Goal: Task Accomplishment & Management: Manage account settings

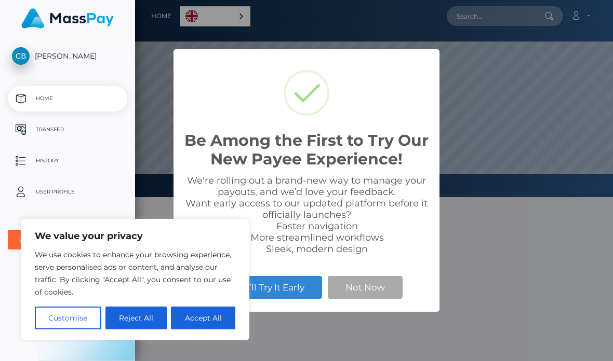
scroll to position [197, 613]
click at [210, 314] on button "Accept All" at bounding box center [203, 318] width 64 height 23
checkbox input "true"
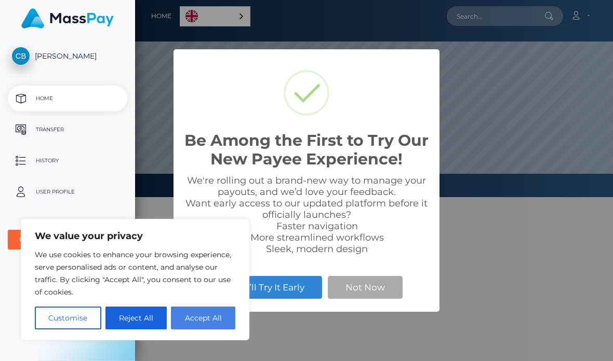
checkbox input "true"
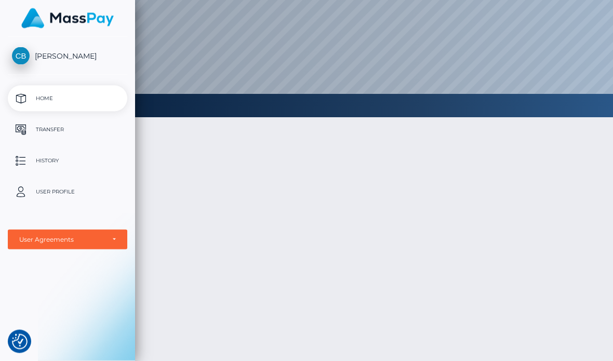
scroll to position [0, 0]
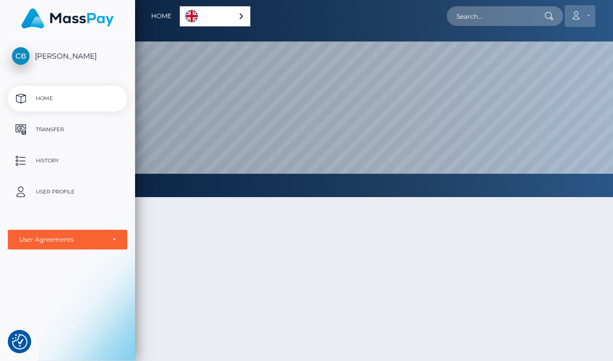
click at [587, 16] on link "Account" at bounding box center [579, 16] width 31 height 22
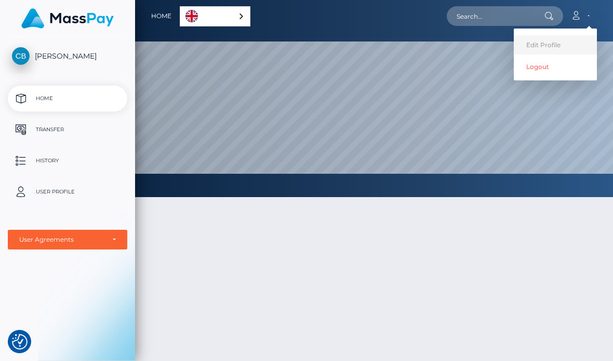
click at [541, 45] on link "Edit Profile" at bounding box center [555, 44] width 83 height 19
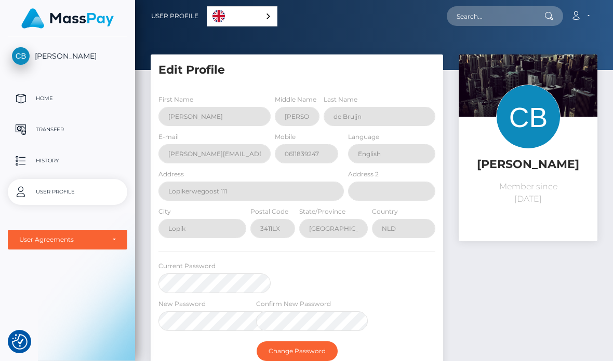
click at [0, 0] on button "button" at bounding box center [0, 0] width 0 height 0
click at [68, 61] on span "[PERSON_NAME]" at bounding box center [67, 55] width 119 height 9
click at [17, 59] on span "[PERSON_NAME]" at bounding box center [67, 55] width 119 height 9
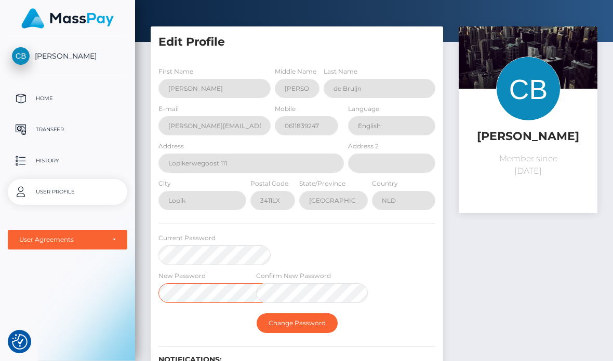
scroll to position [28, 0]
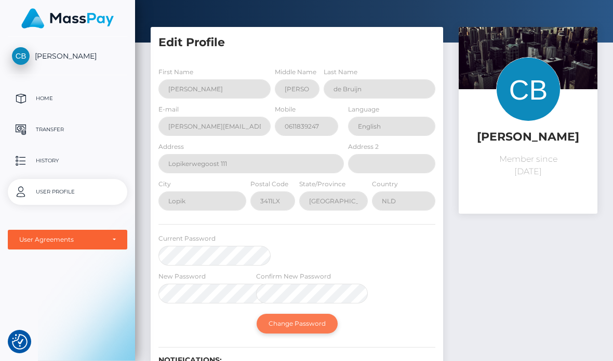
click at [257, 327] on button "Change Password" at bounding box center [297, 324] width 81 height 20
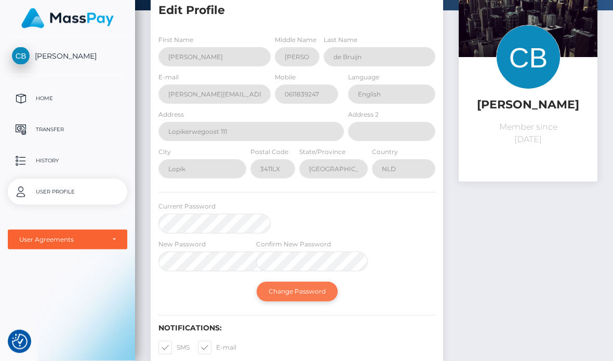
scroll to position [57, 0]
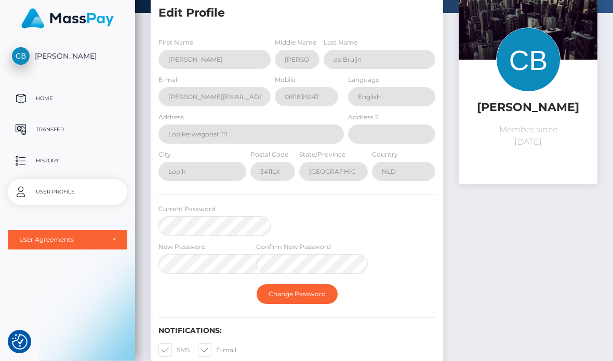
click at [517, 80] on img at bounding box center [528, 60] width 64 height 64
click at [486, 119] on div "Carmen Julie de Bruijn Member since September 7, 2025" at bounding box center [527, 88] width 123 height 121
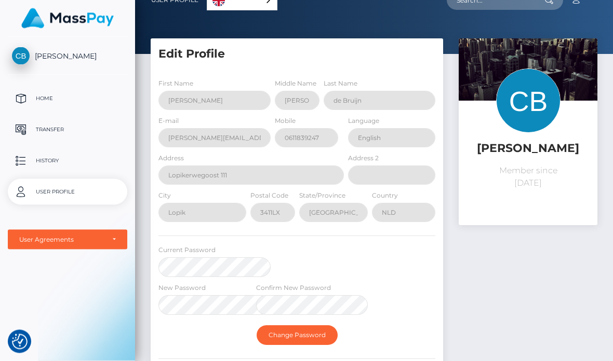
scroll to position [0, 0]
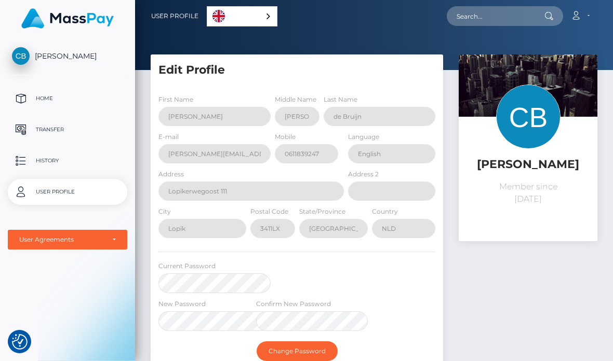
click at [582, 33] on div at bounding box center [374, 35] width 478 height 70
click at [585, 29] on nav "User Profile English Español 中文 (简体) Português (Brasil) Account" at bounding box center [374, 16] width 478 height 32
click at [581, 23] on link "Account" at bounding box center [579, 16] width 31 height 22
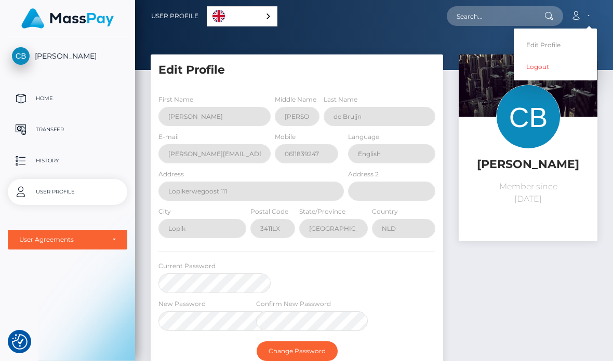
click at [143, 25] on div "User Profile English Español 中文 (简体) Português (Brasil) Account Edit Profile" at bounding box center [373, 16] width 461 height 22
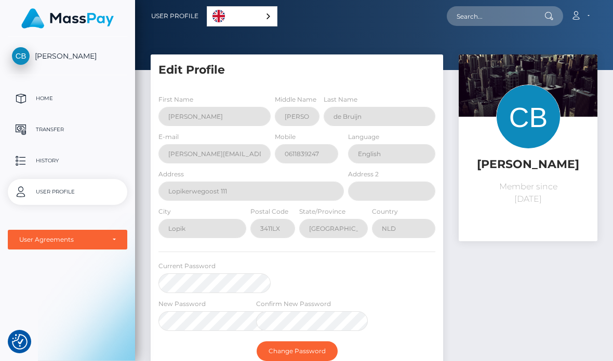
click at [0, 0] on button "button" at bounding box center [0, 0] width 0 height 0
click at [66, 101] on p "Home" at bounding box center [67, 99] width 111 height 16
click at [135, 223] on div "Edit Profile First Name Carmen Middle Name Julie Last Name de Bruijn E-mail NLD" at bounding box center [374, 278] width 478 height 446
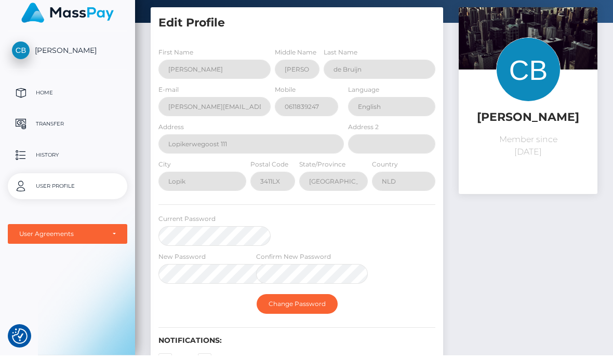
scroll to position [47, 0]
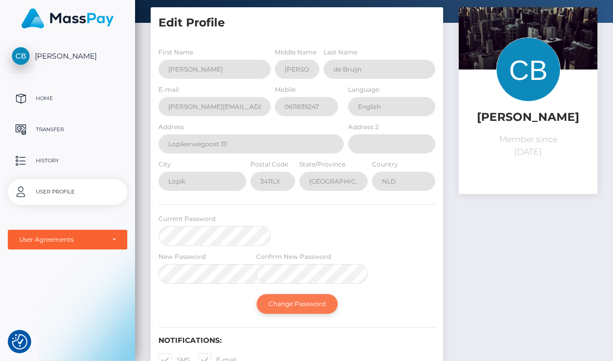
click at [257, 307] on button "Change Password" at bounding box center [297, 304] width 81 height 20
click at [257, 303] on button "Change Password" at bounding box center [297, 304] width 81 height 20
click at [257, 313] on button "Change Password" at bounding box center [297, 304] width 81 height 20
click at [257, 306] on button "Change Password" at bounding box center [297, 304] width 81 height 20
click at [257, 296] on button "Change Password" at bounding box center [297, 304] width 81 height 20
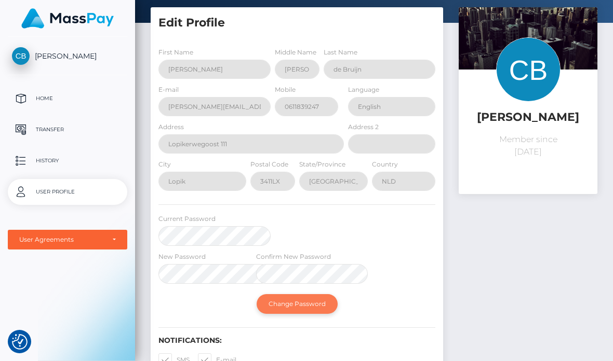
click at [257, 305] on button "Change Password" at bounding box center [297, 304] width 81 height 20
click at [257, 306] on button "Change Password" at bounding box center [297, 304] width 81 height 20
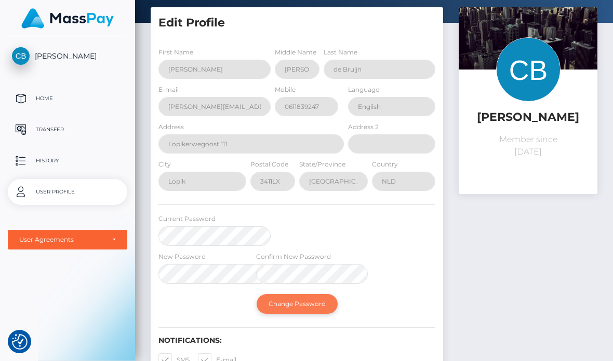
click at [257, 306] on button "Change Password" at bounding box center [297, 304] width 81 height 20
